Goal: Check status: Check status

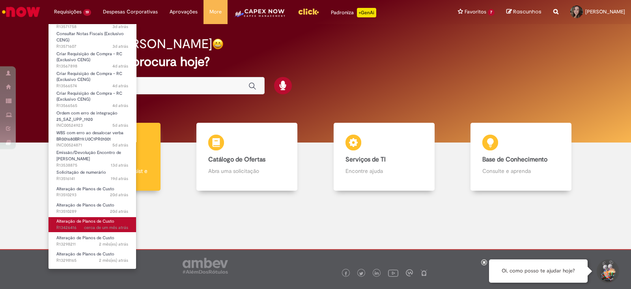
scroll to position [98, 0]
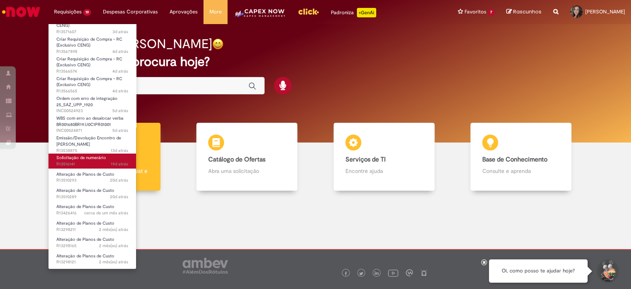
click at [82, 162] on span "19d atrás 19 dias atrás R13516141" at bounding box center [92, 164] width 72 height 6
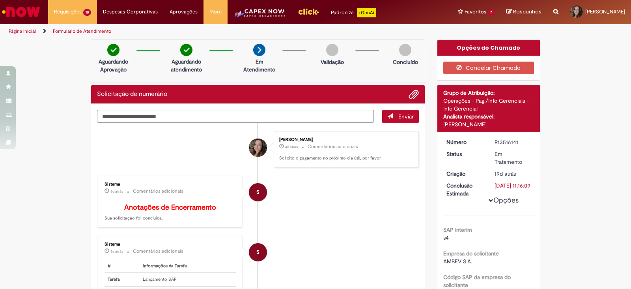
drag, startPoint x: 490, startPoint y: 143, endPoint x: 516, endPoint y: 142, distance: 25.7
click at [516, 142] on dd "R13516141" at bounding box center [512, 142] width 48 height 8
copy div "R13516141"
click at [22, 6] on img "Ir para a Homepage" at bounding box center [21, 12] width 41 height 16
